Goal: Check status: Check status

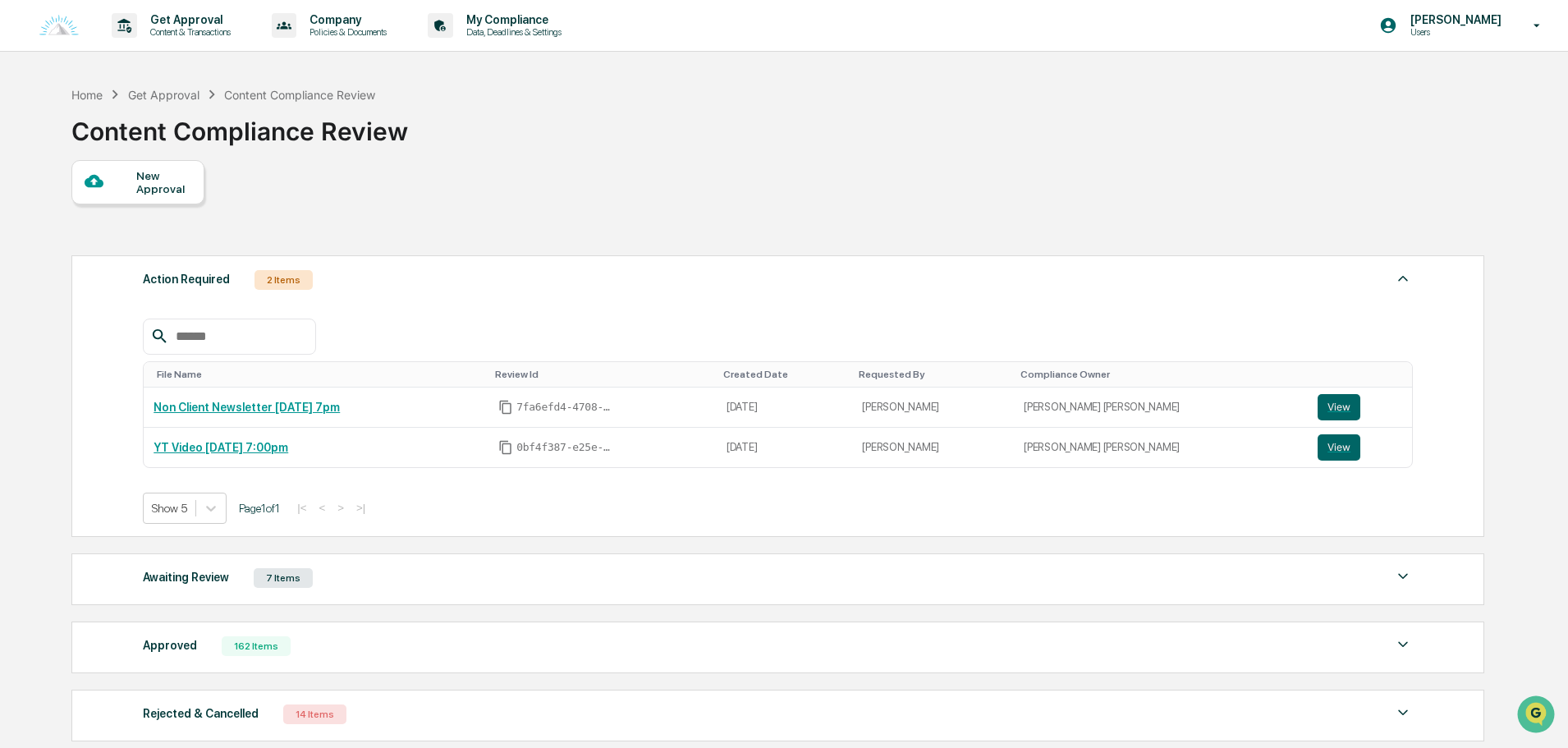
click at [395, 590] on div "Awaiting Review 7 Items File Name Review Id Created Date Requested By Complianc…" at bounding box center [778, 580] width 1413 height 52
click at [316, 580] on div "Awaiting Review 7 Items" at bounding box center [778, 579] width 1270 height 23
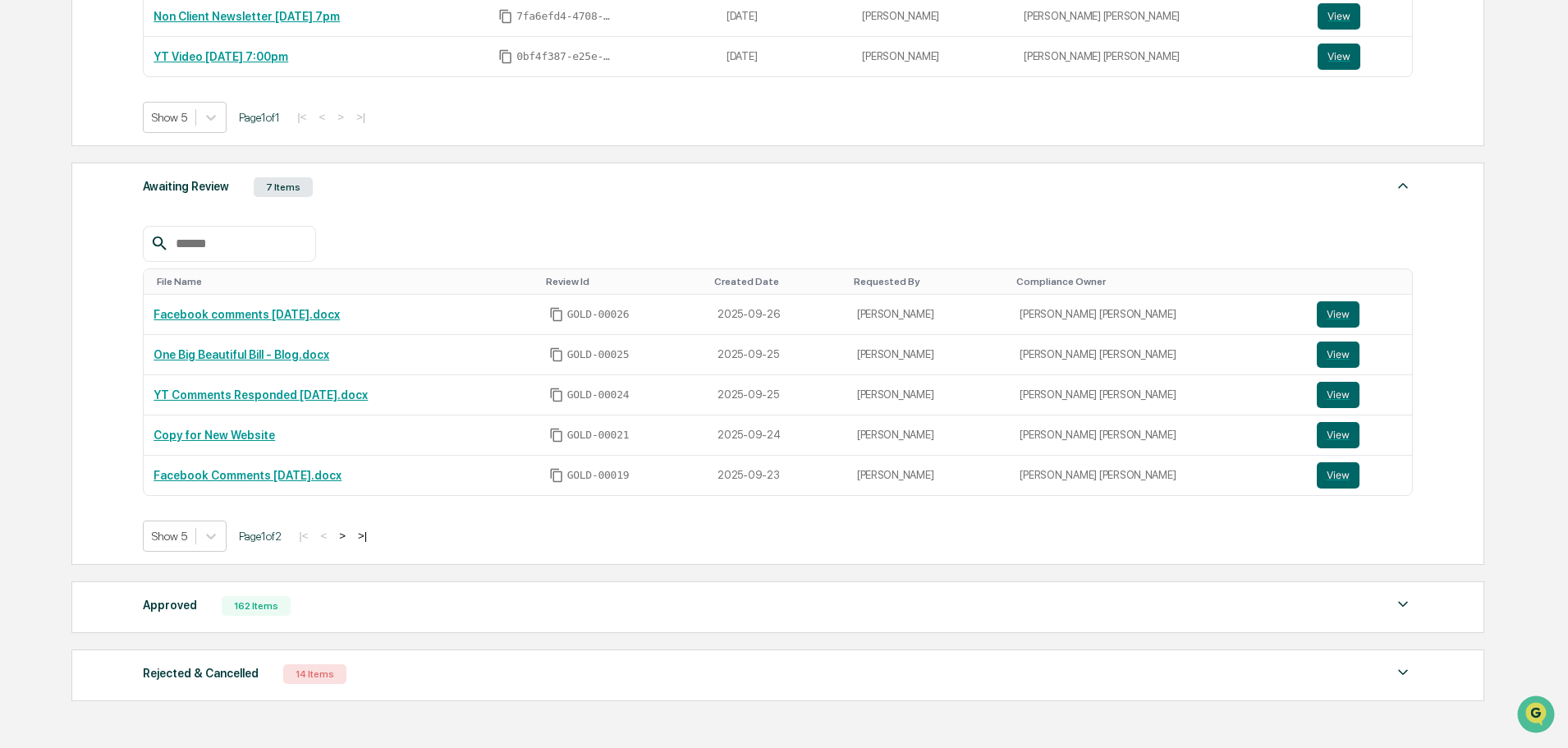
scroll to position [492, 0]
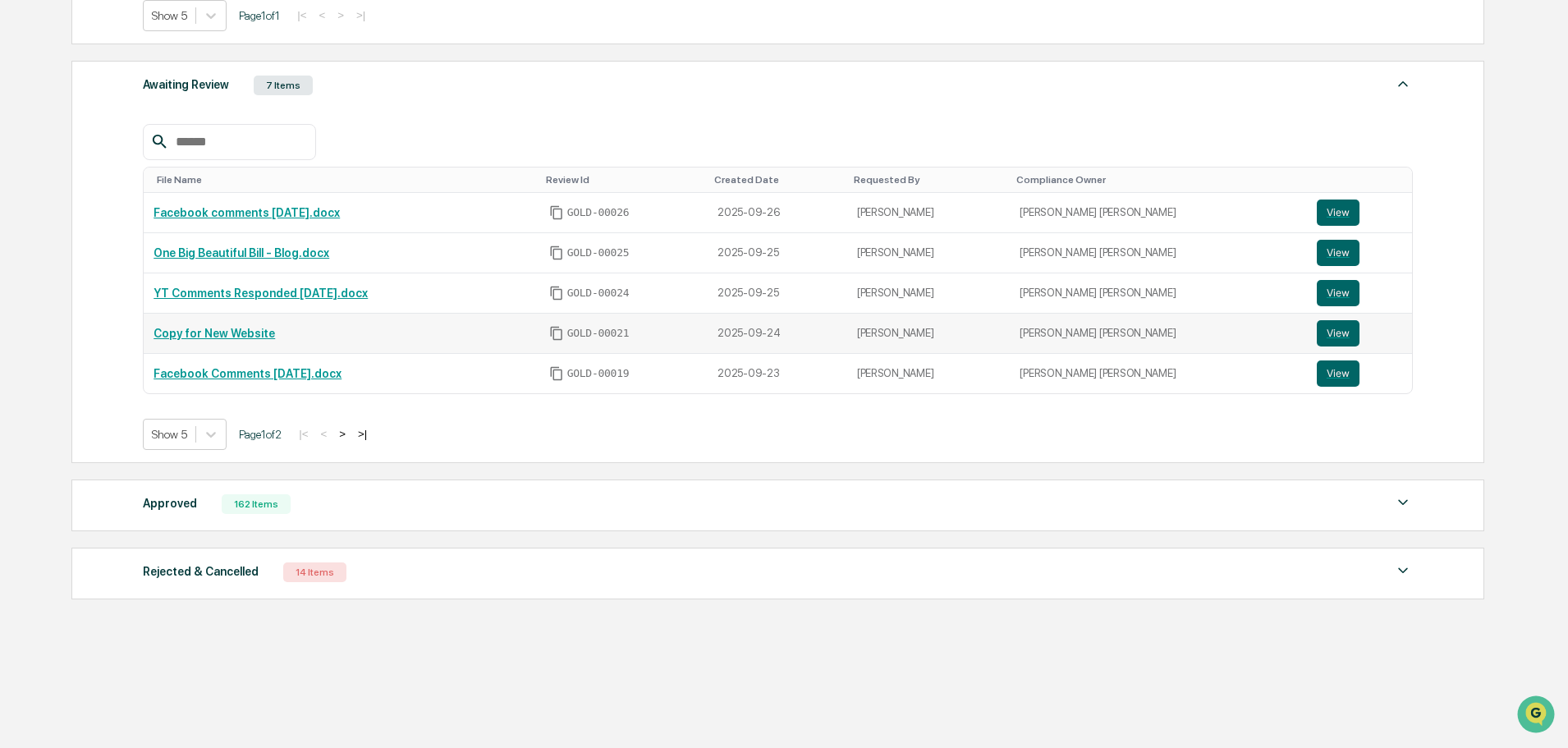
click at [252, 334] on link "Copy for New Website" at bounding box center [214, 333] width 122 height 13
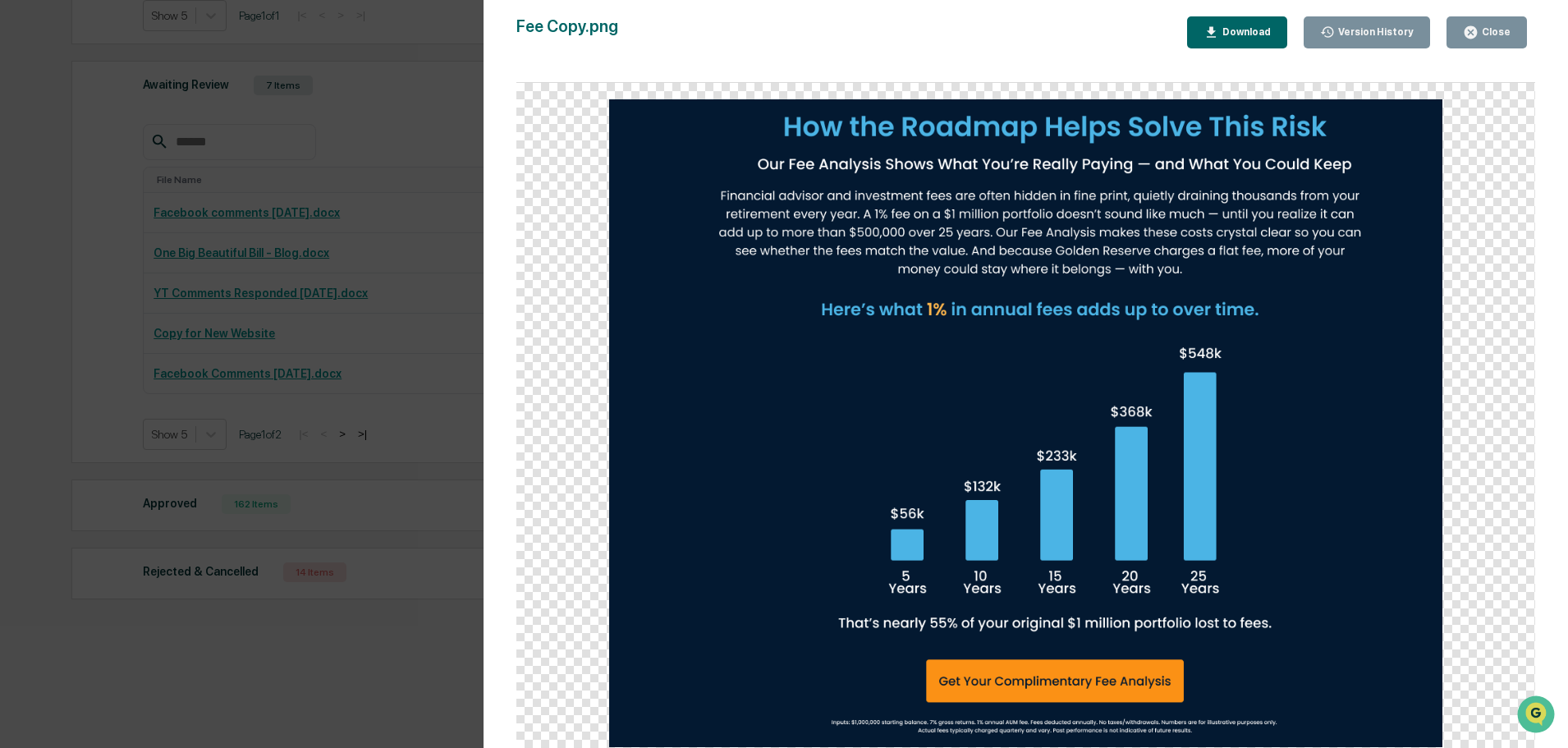
click at [1392, 27] on div "Version History" at bounding box center [1374, 32] width 79 height 12
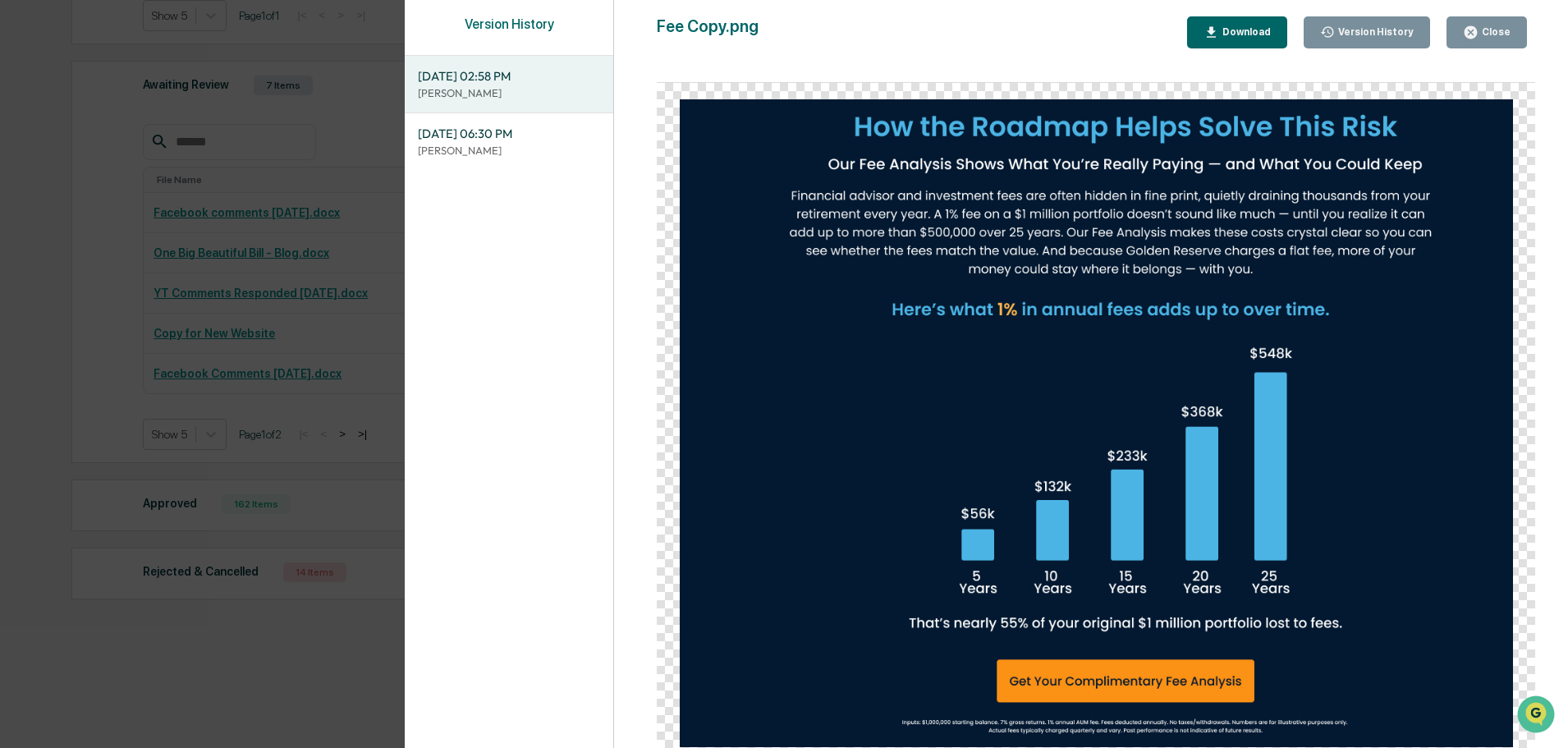
click at [513, 141] on span "[DATE] 06:30 PM" at bounding box center [509, 134] width 182 height 18
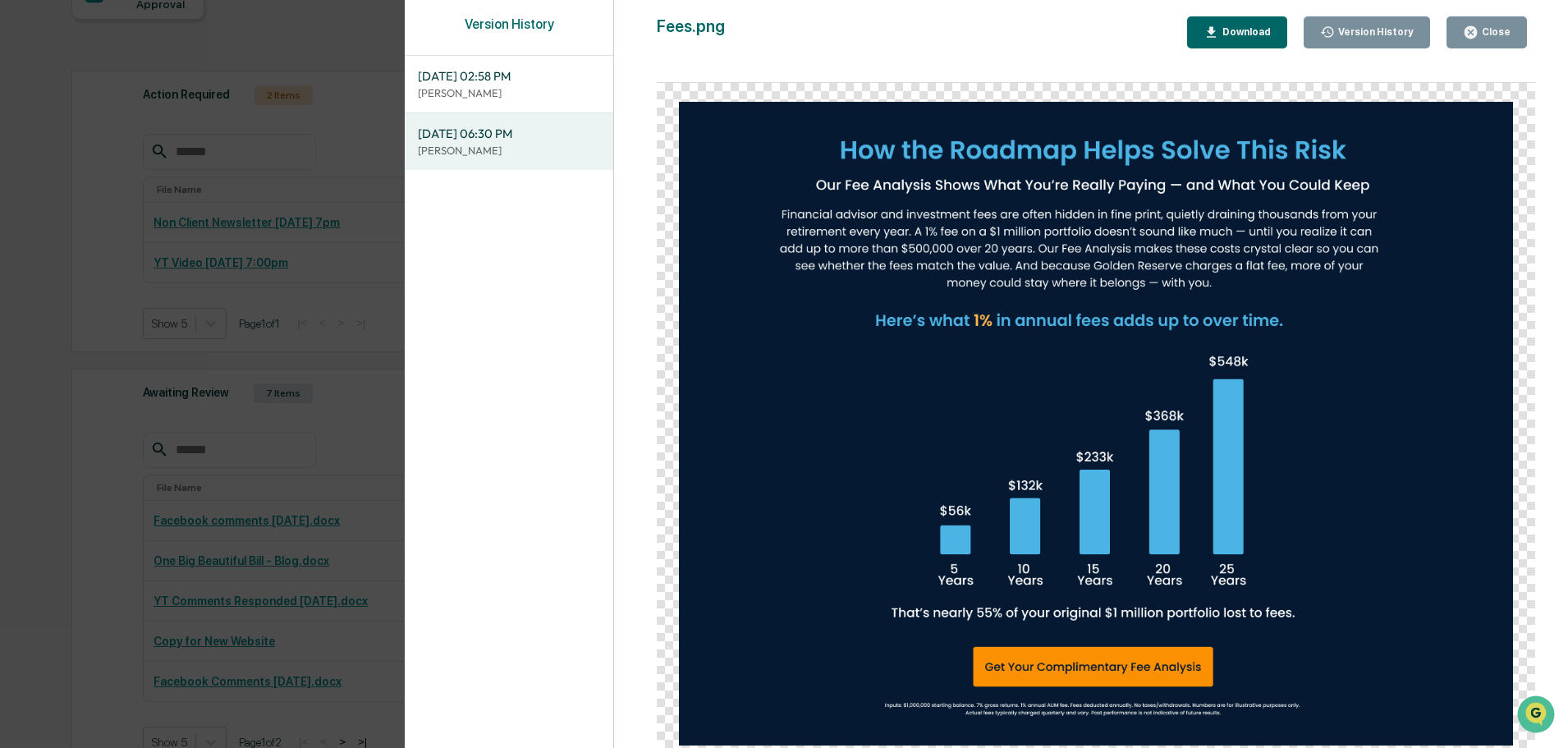
scroll to position [82, 0]
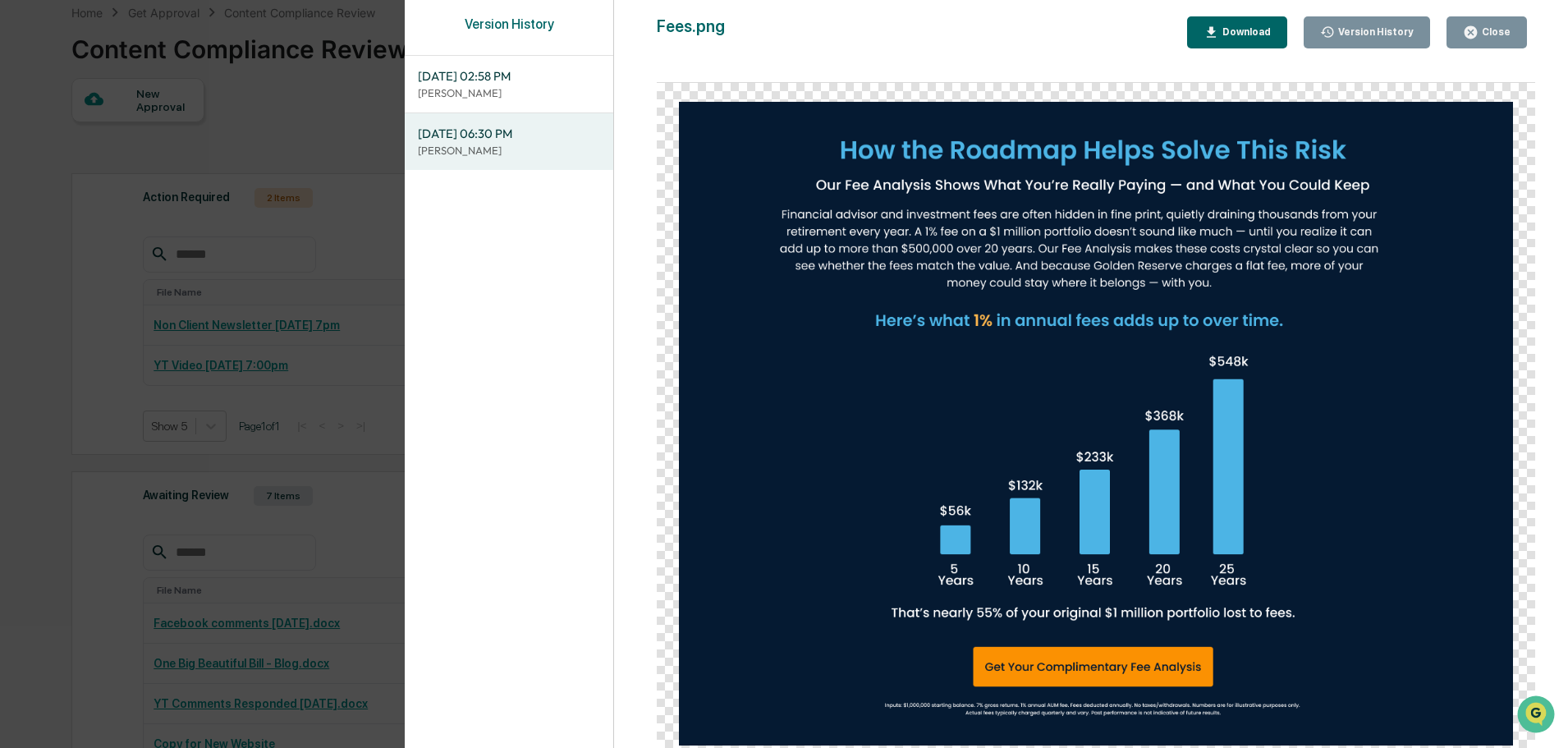
click at [1493, 30] on div "Close" at bounding box center [1494, 32] width 32 height 12
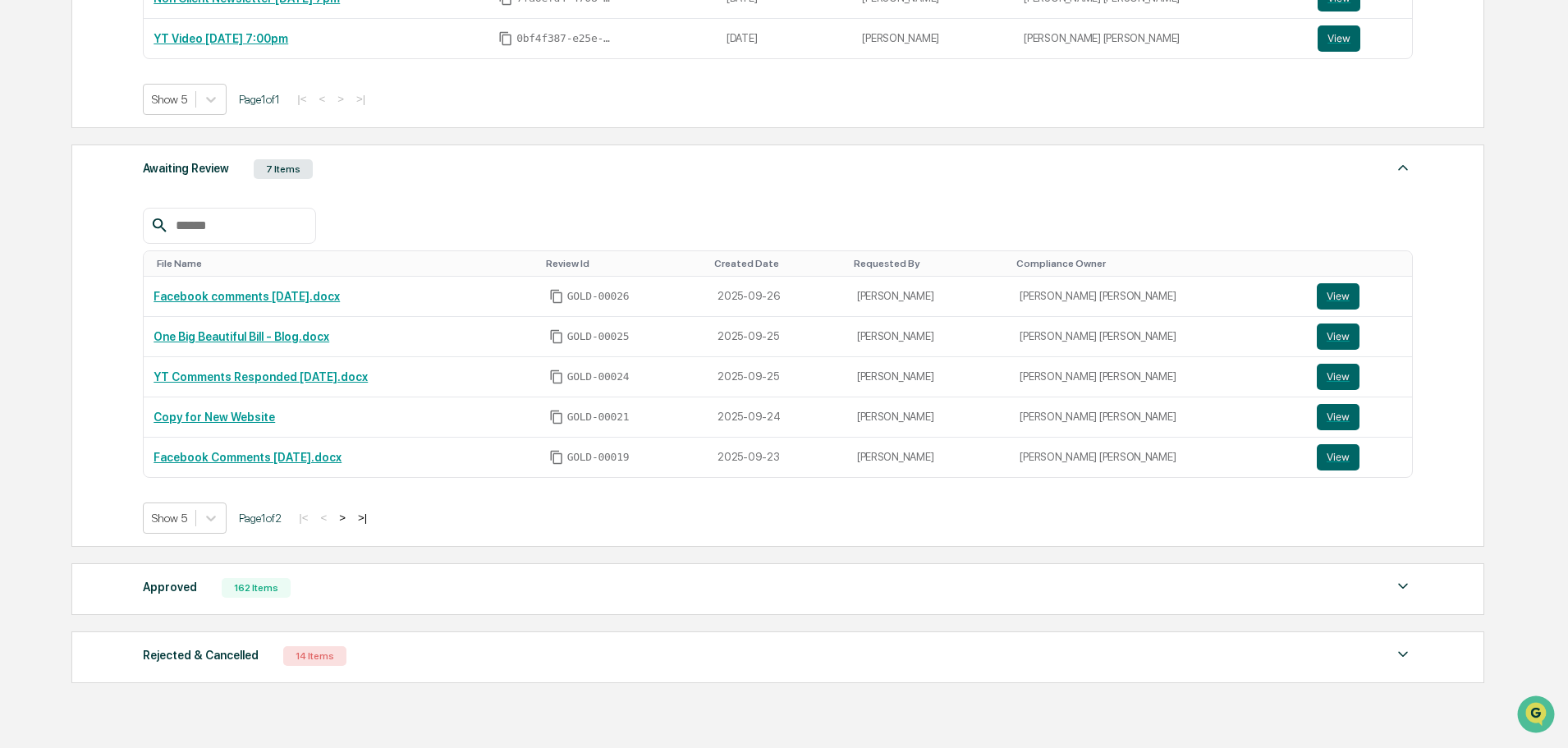
scroll to position [411, 0]
click at [1317, 411] on button "View" at bounding box center [1338, 416] width 43 height 27
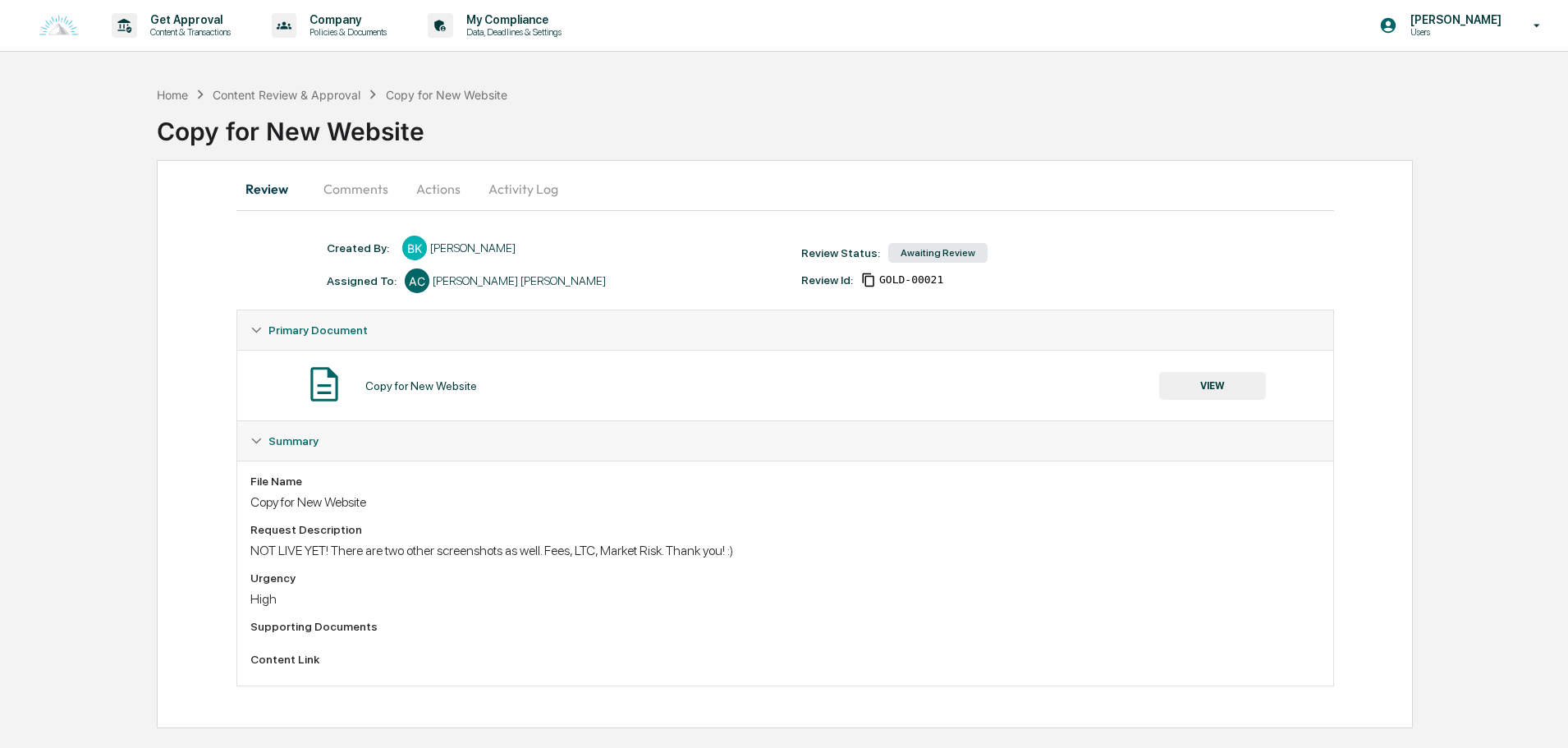
click at [344, 185] on button "Comments" at bounding box center [356, 189] width 91 height 39
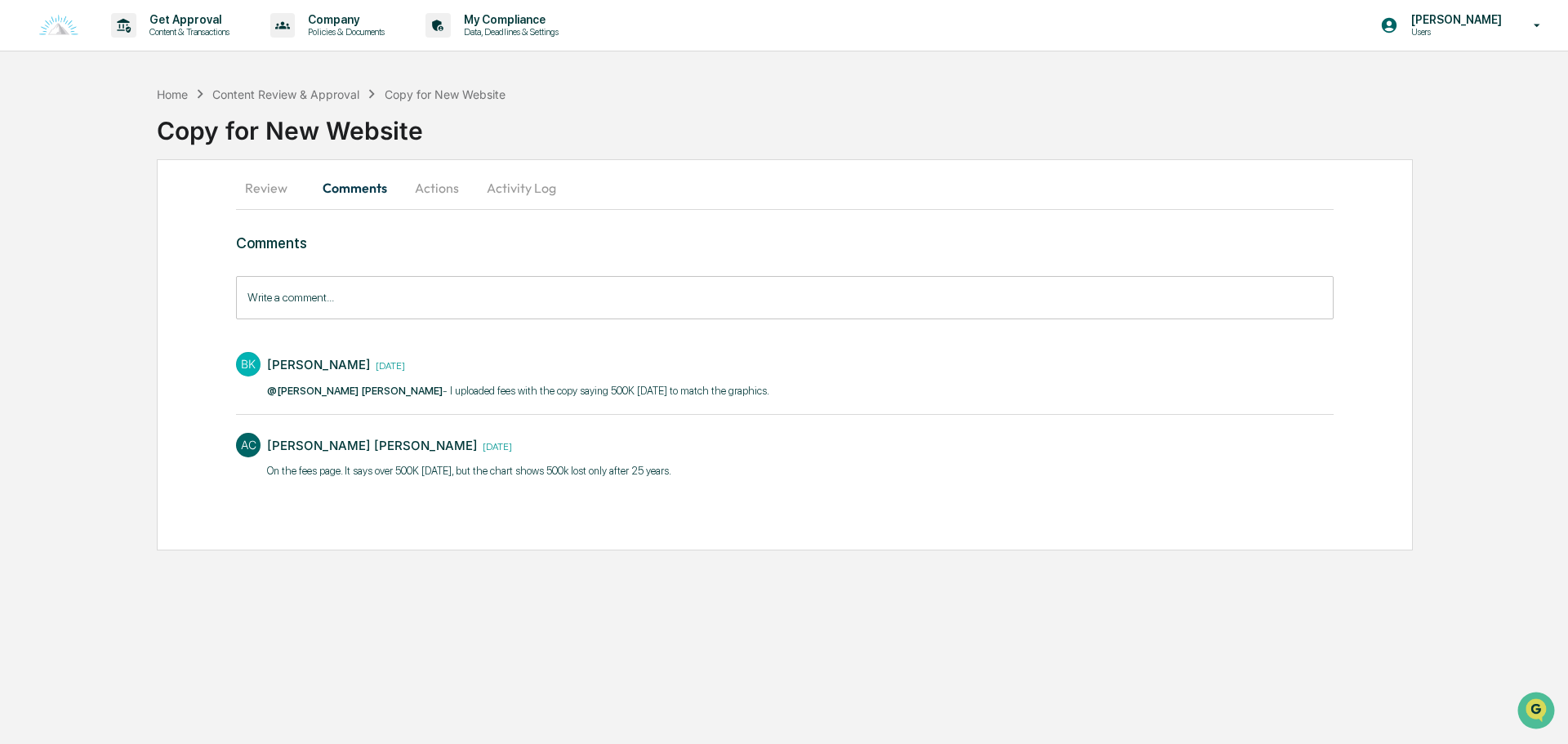
click at [432, 186] on button "Actions" at bounding box center [436, 188] width 73 height 39
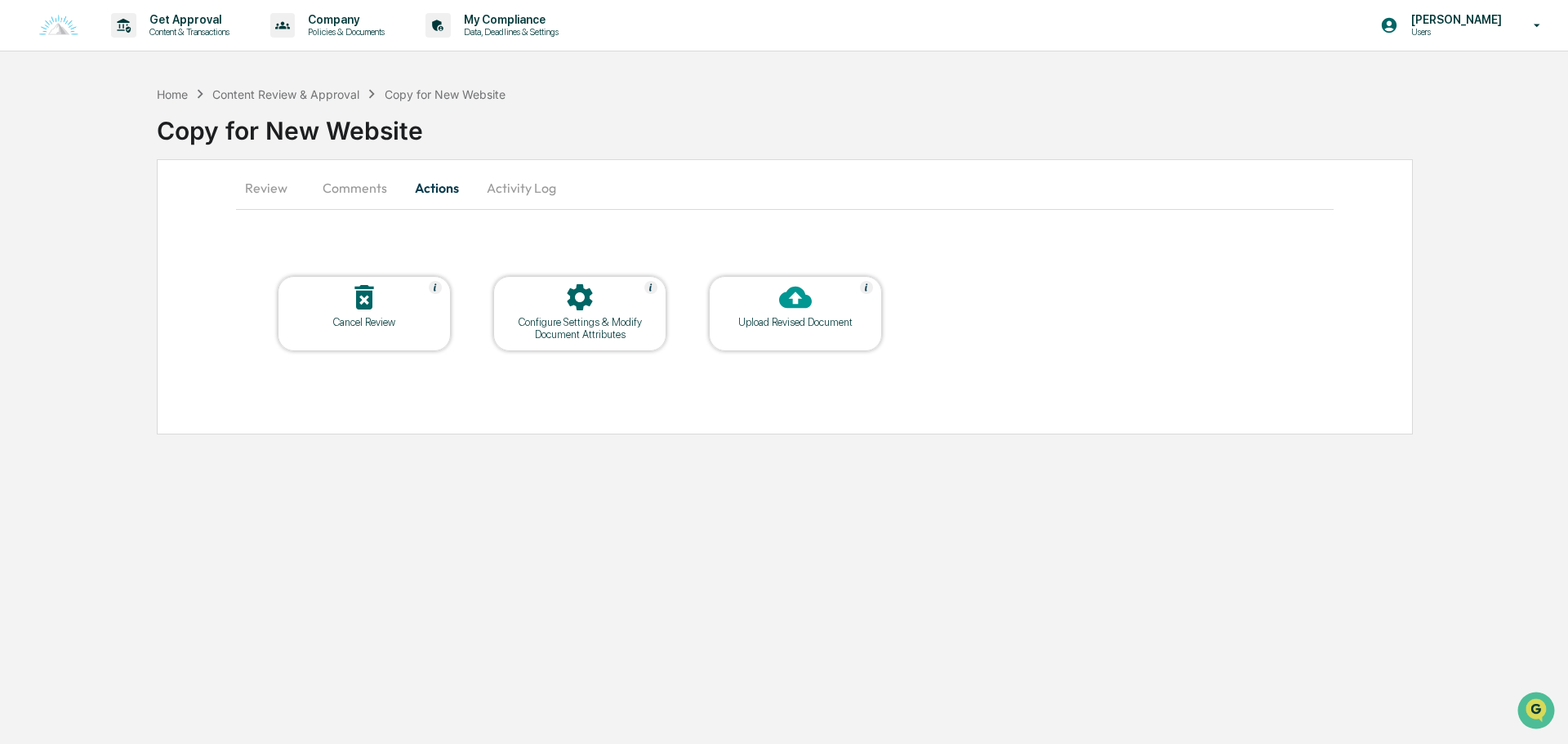
click at [537, 185] on button "Activity Log" at bounding box center [521, 188] width 96 height 39
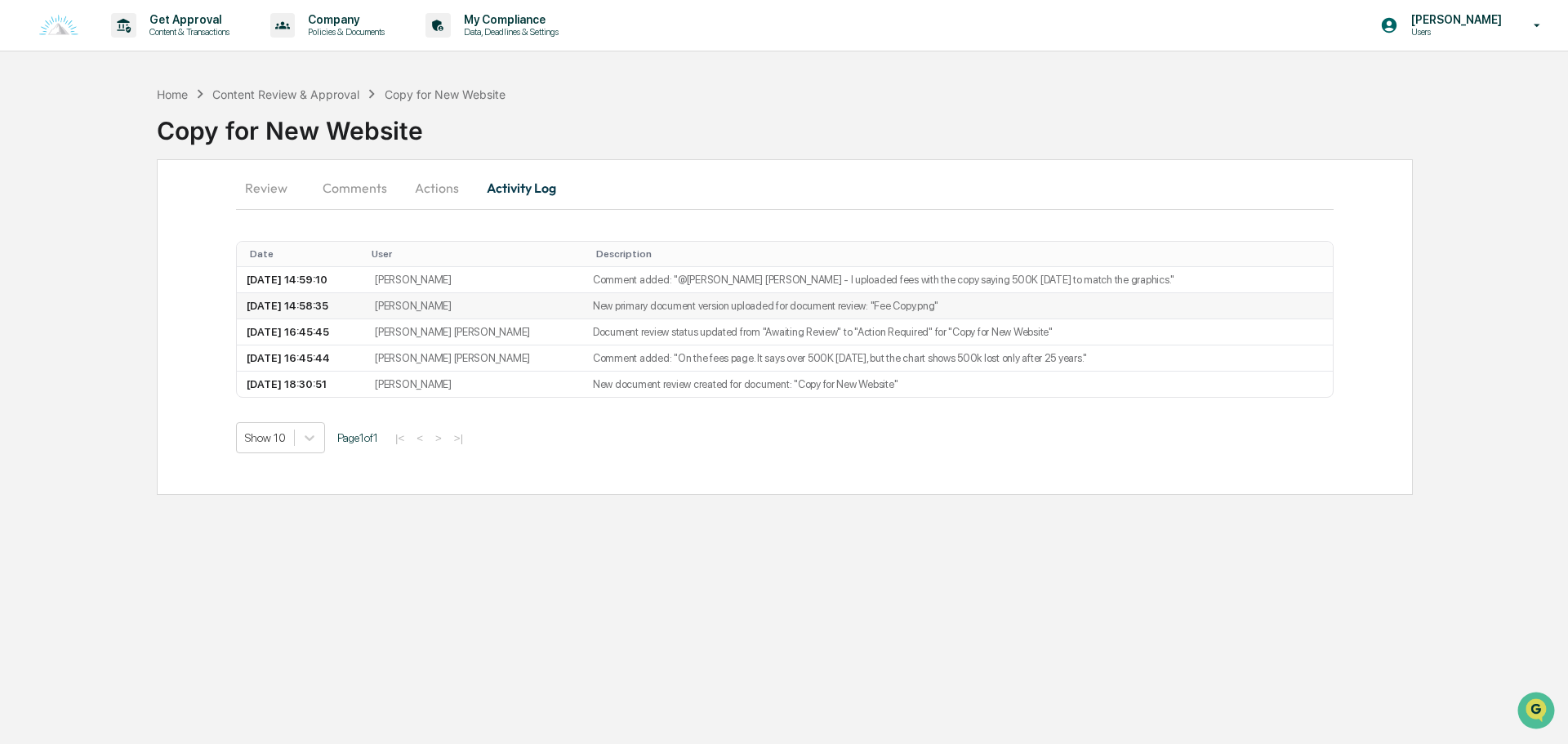
click at [348, 302] on td "2025-09-26 14:58:35" at bounding box center [301, 306] width 128 height 27
click at [306, 332] on td "2025-09-25 16:45:45" at bounding box center [301, 333] width 128 height 27
click at [306, 353] on td "2025-09-25 16:45:44" at bounding box center [301, 359] width 128 height 27
click at [306, 376] on td "2025-09-24 18:30:51" at bounding box center [301, 384] width 128 height 26
click at [436, 174] on button "Actions" at bounding box center [436, 188] width 73 height 39
